Goal: Transaction & Acquisition: Book appointment/travel/reservation

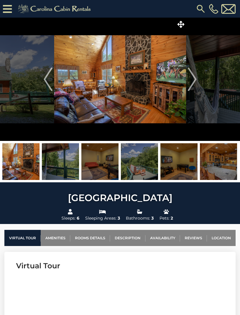
click at [188, 79] on img "Next" at bounding box center [192, 78] width 9 height 23
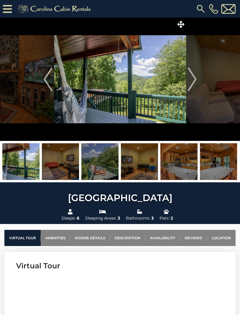
click at [191, 83] on img "Next" at bounding box center [192, 78] width 9 height 23
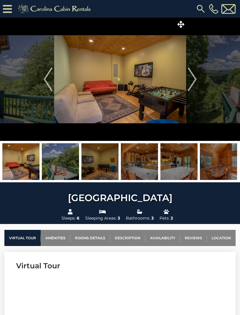
click at [192, 83] on img "Next" at bounding box center [192, 78] width 9 height 23
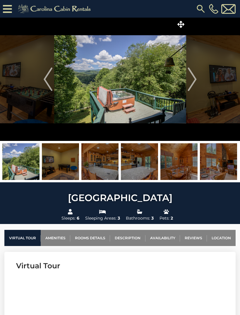
click at [48, 77] on img "Previous" at bounding box center [48, 78] width 9 height 23
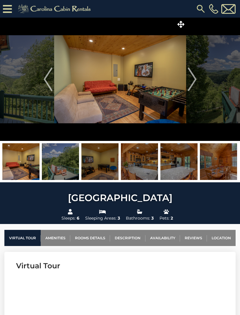
click at [193, 82] on img "Next" at bounding box center [192, 78] width 9 height 23
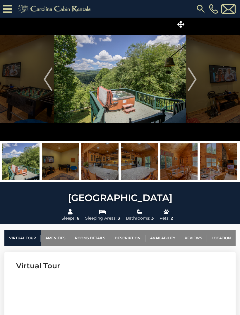
click at [194, 80] on img "Next" at bounding box center [192, 78] width 9 height 23
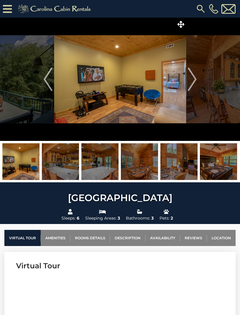
click at [190, 81] on img "Next" at bounding box center [192, 78] width 9 height 23
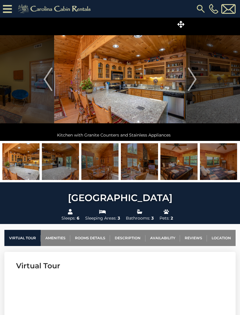
click at [195, 83] on img "Next" at bounding box center [192, 78] width 9 height 23
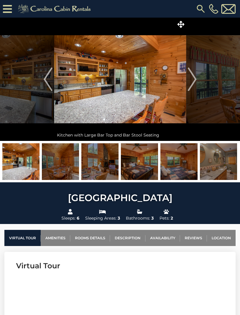
click at [193, 84] on img "Next" at bounding box center [192, 78] width 9 height 23
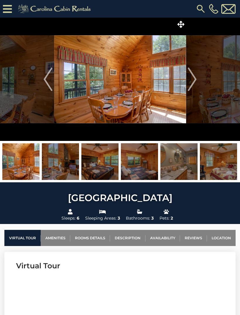
click at [195, 84] on img "Next" at bounding box center [192, 78] width 9 height 23
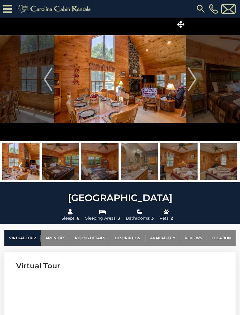
click at [194, 82] on img "Next" at bounding box center [192, 78] width 9 height 23
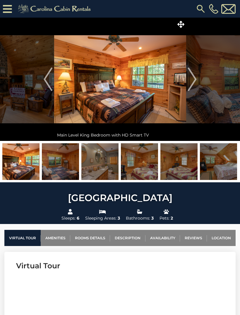
click at [197, 83] on button "Next" at bounding box center [192, 79] width 12 height 123
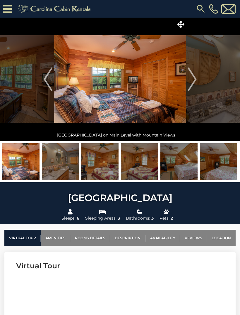
click at [196, 81] on img "Next" at bounding box center [192, 78] width 9 height 23
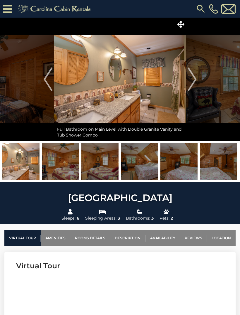
click at [195, 84] on img "Next" at bounding box center [192, 78] width 9 height 23
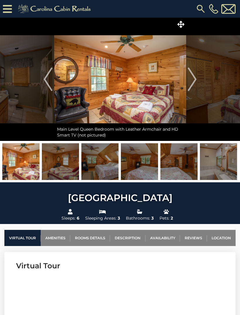
click at [193, 84] on img "Next" at bounding box center [192, 78] width 9 height 23
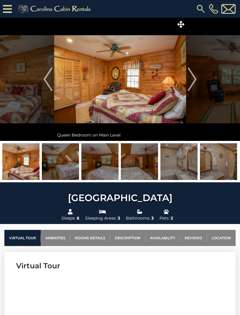
click at [195, 84] on img "Next" at bounding box center [192, 78] width 9 height 23
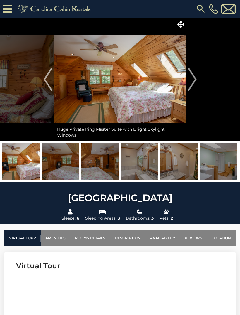
click at [195, 84] on img "Next" at bounding box center [192, 78] width 9 height 23
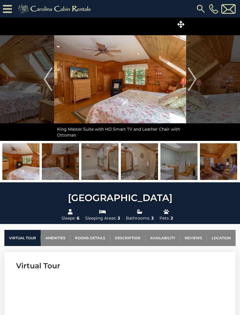
click at [193, 85] on img "Next" at bounding box center [192, 78] width 9 height 23
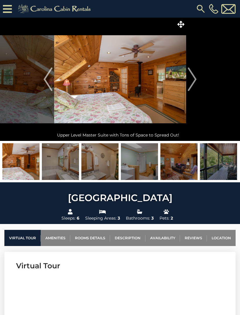
click at [194, 84] on img "Next" at bounding box center [192, 78] width 9 height 23
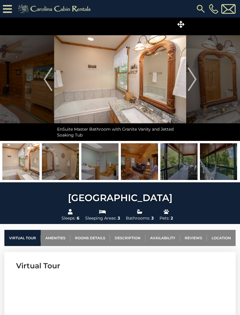
click at [193, 87] on img "Next" at bounding box center [192, 78] width 9 height 23
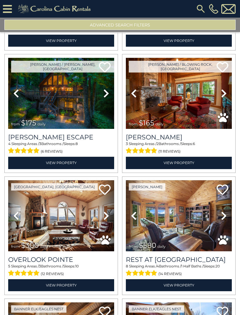
scroll to position [120, 0]
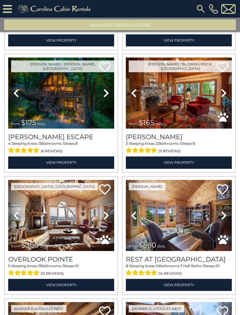
click at [225, 92] on icon at bounding box center [224, 92] width 6 height 9
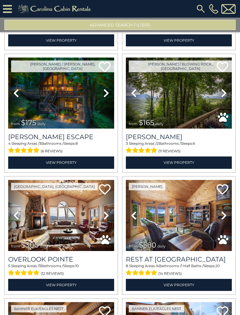
click at [227, 94] on icon at bounding box center [224, 92] width 6 height 9
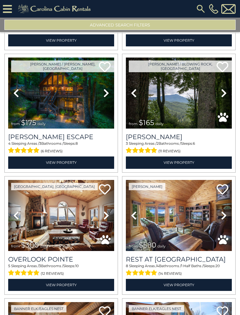
click at [229, 95] on link "Next" at bounding box center [224, 92] width 16 height 71
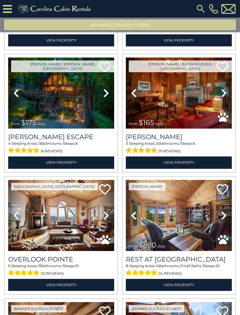
click at [229, 95] on link "Next" at bounding box center [224, 92] width 16 height 71
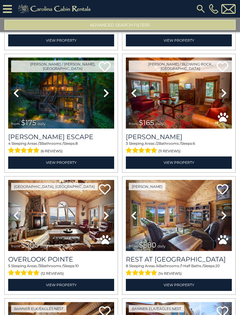
click at [230, 94] on link "Next" at bounding box center [224, 92] width 16 height 71
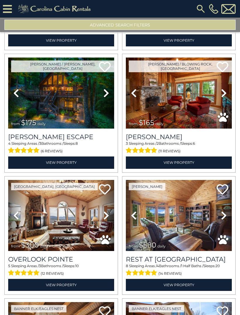
click at [229, 94] on link "Next" at bounding box center [224, 92] width 16 height 71
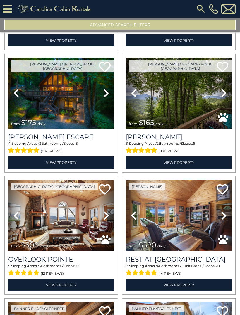
click at [228, 96] on link "Next" at bounding box center [224, 92] width 16 height 71
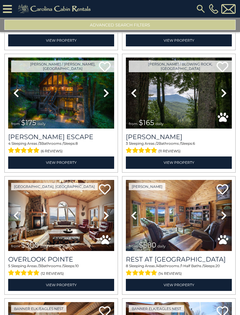
click at [228, 94] on link "Next" at bounding box center [224, 92] width 16 height 71
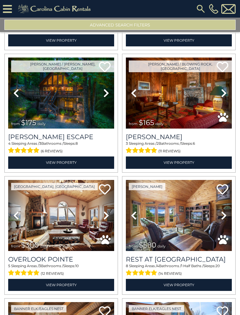
click at [227, 94] on link "Next" at bounding box center [224, 92] width 16 height 71
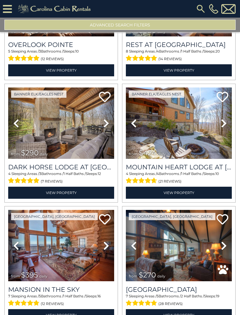
scroll to position [334, 0]
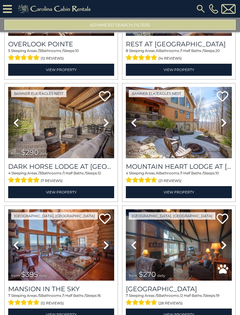
click at [110, 120] on link "Next" at bounding box center [106, 122] width 16 height 71
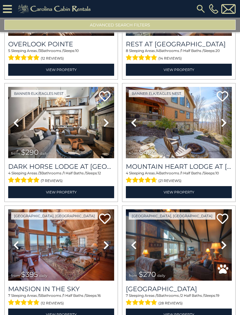
click at [106, 126] on icon at bounding box center [106, 122] width 6 height 9
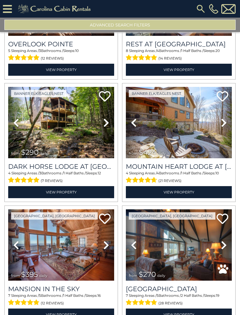
click at [108, 123] on icon at bounding box center [106, 122] width 6 height 9
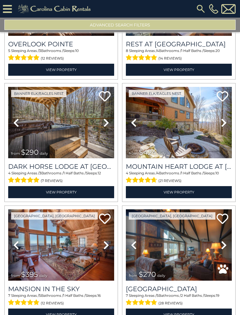
click at [107, 124] on icon at bounding box center [106, 122] width 6 height 9
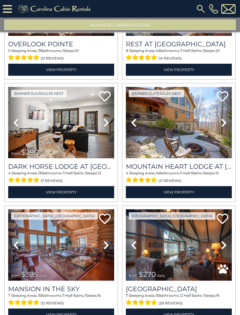
click at [109, 124] on link "Next" at bounding box center [106, 122] width 16 height 71
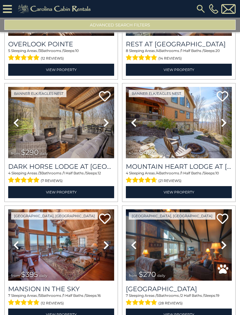
click at [108, 123] on icon at bounding box center [106, 122] width 6 height 9
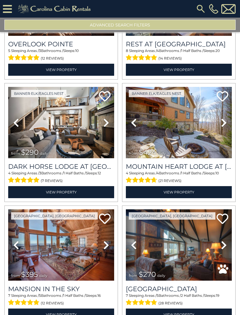
click at [110, 123] on link "Next" at bounding box center [106, 122] width 16 height 71
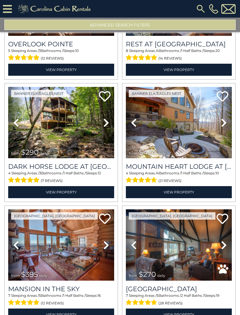
click at [108, 123] on icon at bounding box center [106, 122] width 6 height 9
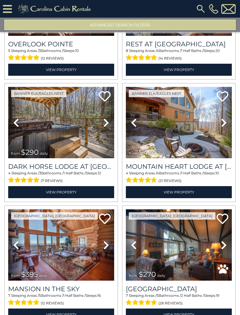
click at [110, 124] on link "Next" at bounding box center [106, 122] width 16 height 71
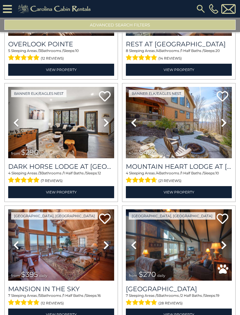
click at [107, 123] on icon at bounding box center [106, 122] width 6 height 9
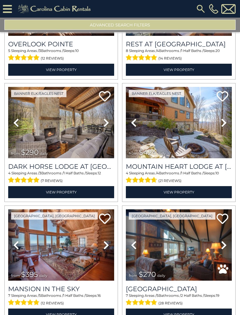
click at [109, 122] on link "Next" at bounding box center [106, 122] width 16 height 71
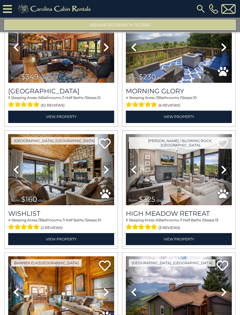
scroll to position [904, 0]
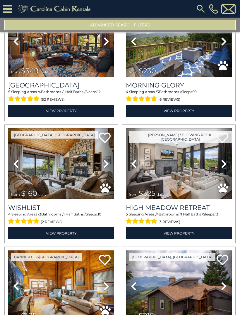
click at [225, 165] on icon at bounding box center [224, 163] width 6 height 9
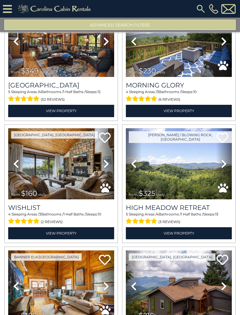
click at [224, 167] on icon at bounding box center [224, 163] width 6 height 9
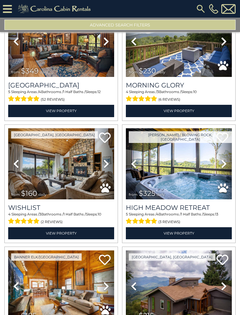
click at [227, 164] on icon at bounding box center [224, 163] width 6 height 9
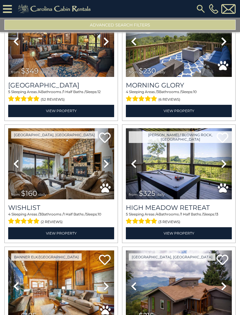
click at [138, 164] on link "Previous" at bounding box center [134, 163] width 16 height 71
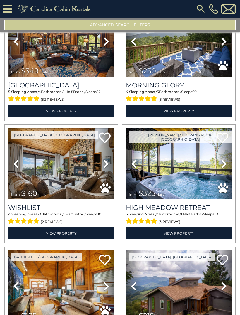
click at [225, 164] on icon at bounding box center [224, 163] width 6 height 9
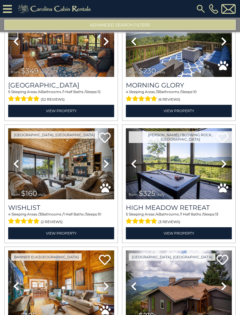
click at [227, 165] on icon at bounding box center [224, 163] width 6 height 9
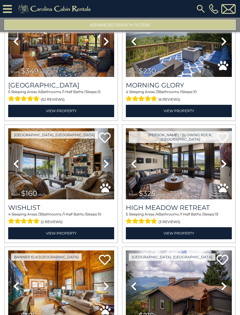
click at [228, 164] on link "Next" at bounding box center [224, 163] width 16 height 71
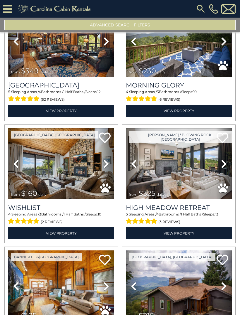
click at [224, 164] on icon at bounding box center [224, 163] width 6 height 9
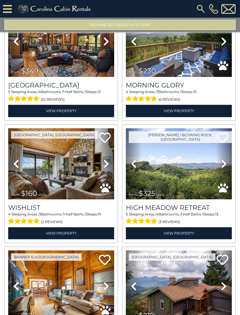
click at [225, 164] on icon at bounding box center [224, 163] width 6 height 9
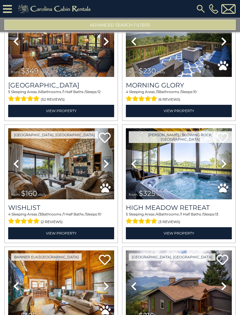
click at [227, 165] on icon at bounding box center [224, 163] width 6 height 9
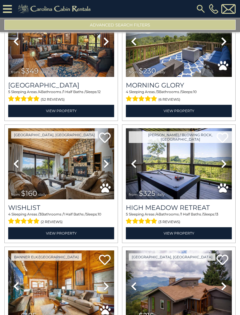
click at [224, 164] on icon at bounding box center [224, 163] width 6 height 9
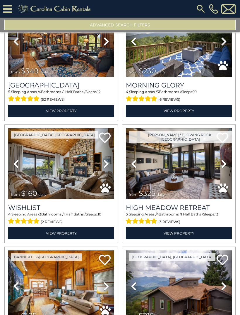
click at [225, 163] on icon at bounding box center [224, 163] width 6 height 9
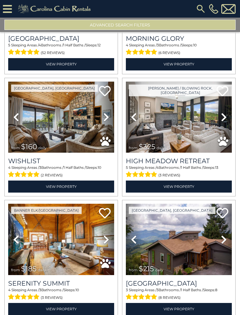
scroll to position [951, 0]
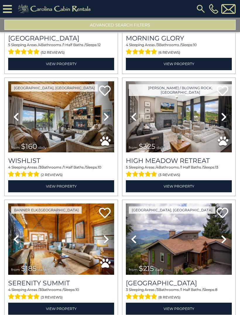
click at [109, 115] on link "Next" at bounding box center [106, 116] width 16 height 71
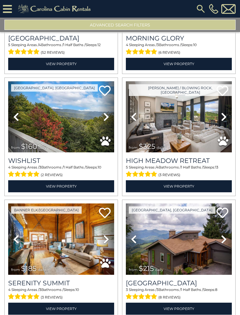
click at [109, 115] on icon at bounding box center [106, 116] width 6 height 9
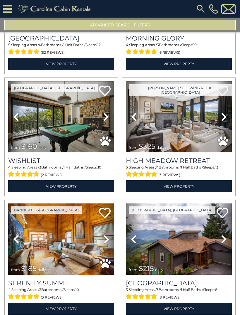
click at [106, 118] on icon at bounding box center [106, 116] width 6 height 9
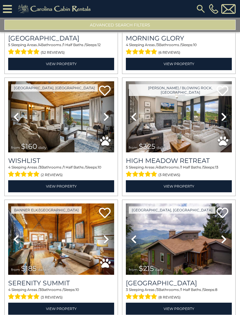
click at [109, 120] on icon at bounding box center [106, 116] width 6 height 9
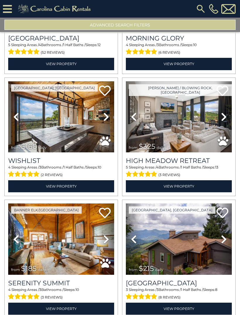
click at [109, 117] on icon at bounding box center [106, 116] width 6 height 9
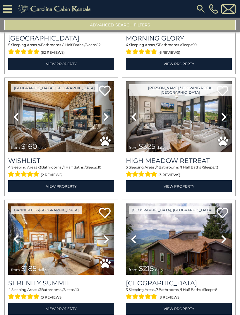
click at [108, 116] on icon at bounding box center [106, 116] width 6 height 9
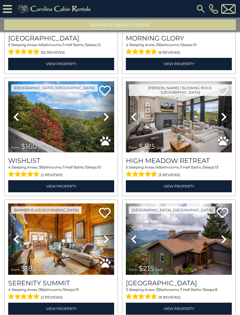
click at [108, 117] on icon at bounding box center [106, 116] width 6 height 9
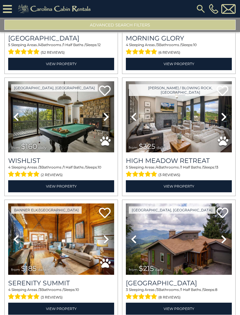
click at [109, 116] on link "Next" at bounding box center [106, 116] width 16 height 71
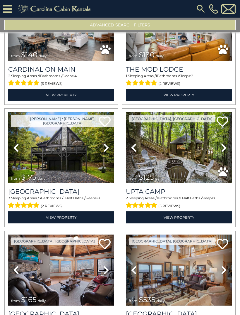
scroll to position [1285, 0]
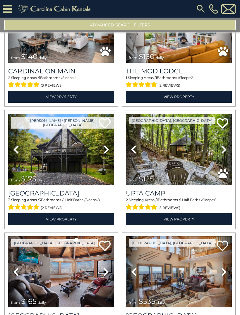
click at [225, 147] on icon at bounding box center [224, 149] width 6 height 9
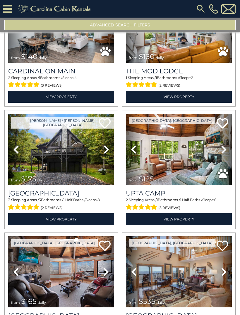
click at [226, 149] on icon at bounding box center [224, 149] width 6 height 9
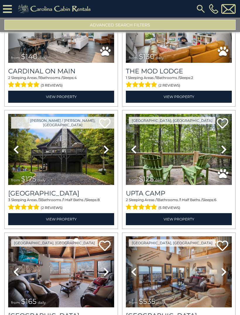
click at [226, 150] on icon at bounding box center [224, 149] width 6 height 9
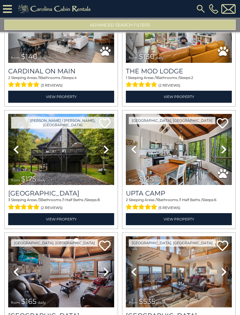
click at [226, 150] on icon at bounding box center [224, 149] width 6 height 9
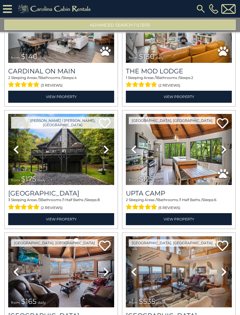
click at [226, 149] on icon at bounding box center [224, 149] width 6 height 9
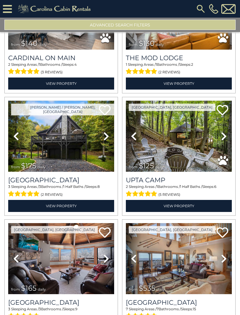
scroll to position [1299, 0]
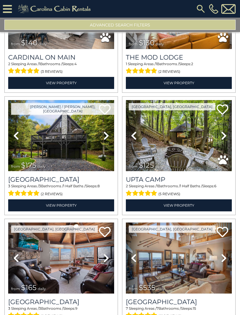
click at [108, 135] on icon at bounding box center [106, 135] width 6 height 9
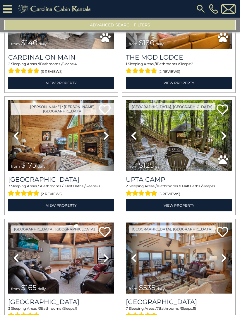
click at [106, 135] on icon at bounding box center [106, 135] width 6 height 9
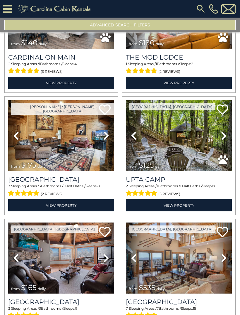
click at [108, 137] on icon at bounding box center [106, 135] width 6 height 9
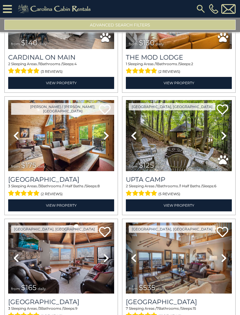
click at [108, 138] on icon at bounding box center [106, 135] width 6 height 9
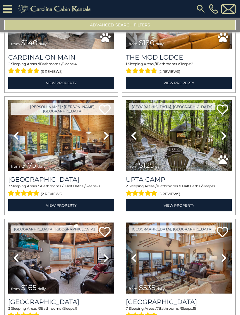
click at [108, 138] on icon at bounding box center [106, 135] width 6 height 9
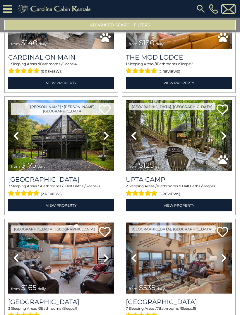
click at [107, 136] on icon at bounding box center [106, 135] width 6 height 9
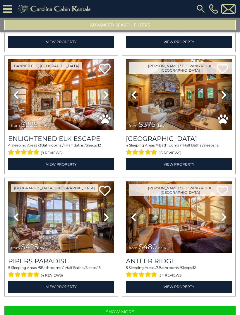
scroll to position [1584, 0]
